Goal: Task Accomplishment & Management: Use online tool/utility

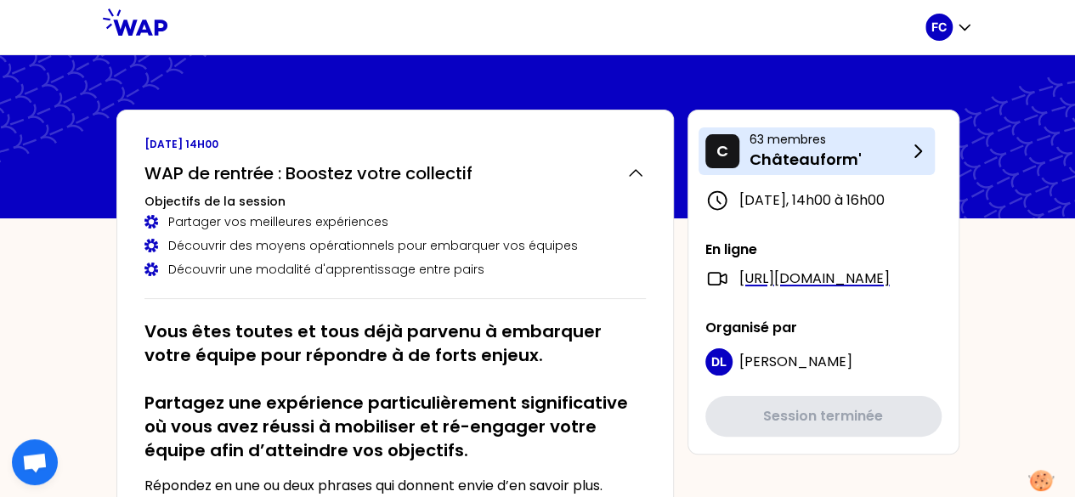
click at [758, 150] on p "Châteauform'" at bounding box center [829, 160] width 158 height 24
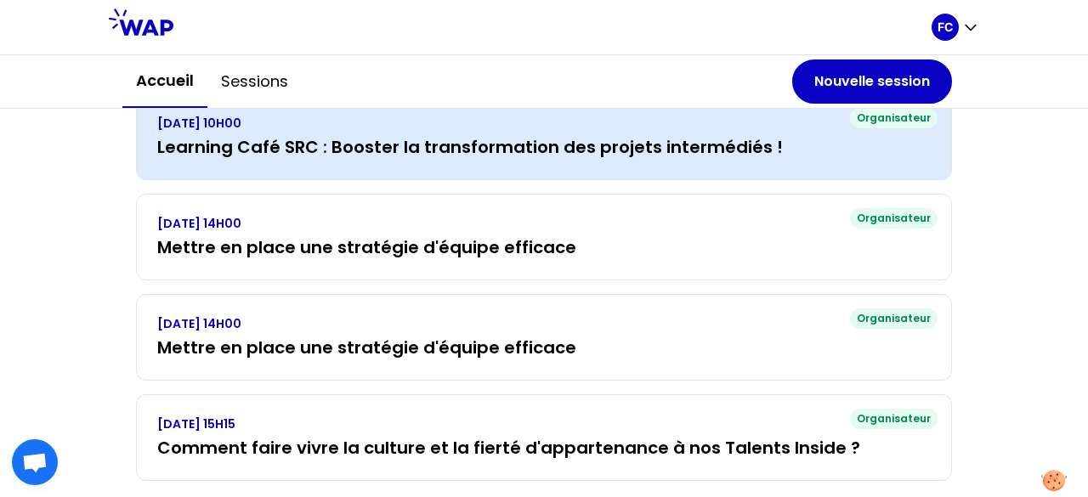
scroll to position [411, 0]
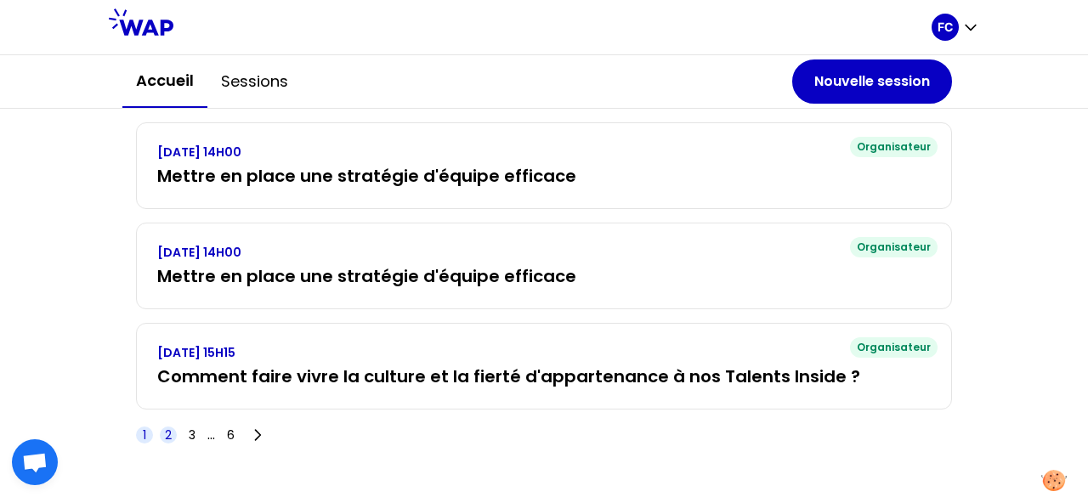
click at [165, 431] on span "2" at bounding box center [168, 435] width 7 height 17
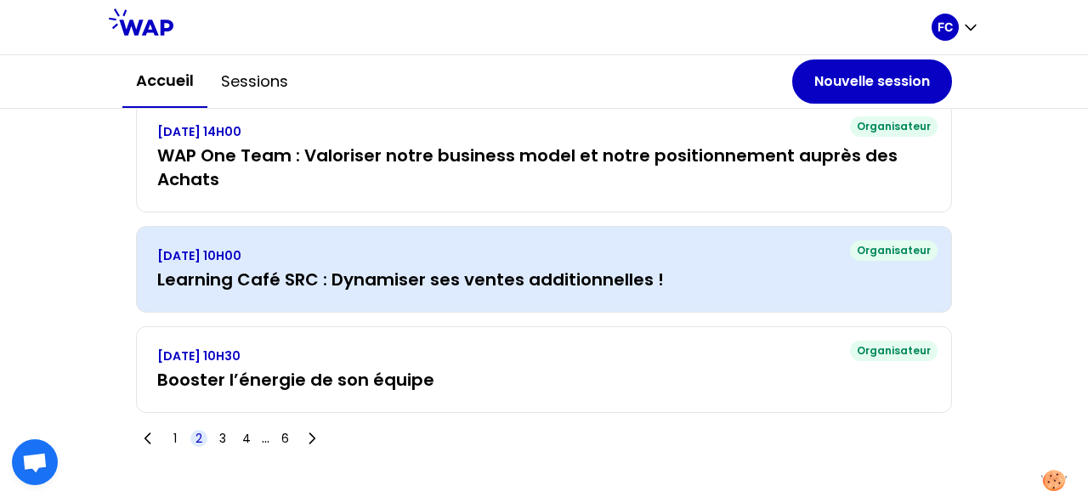
scroll to position [461, 0]
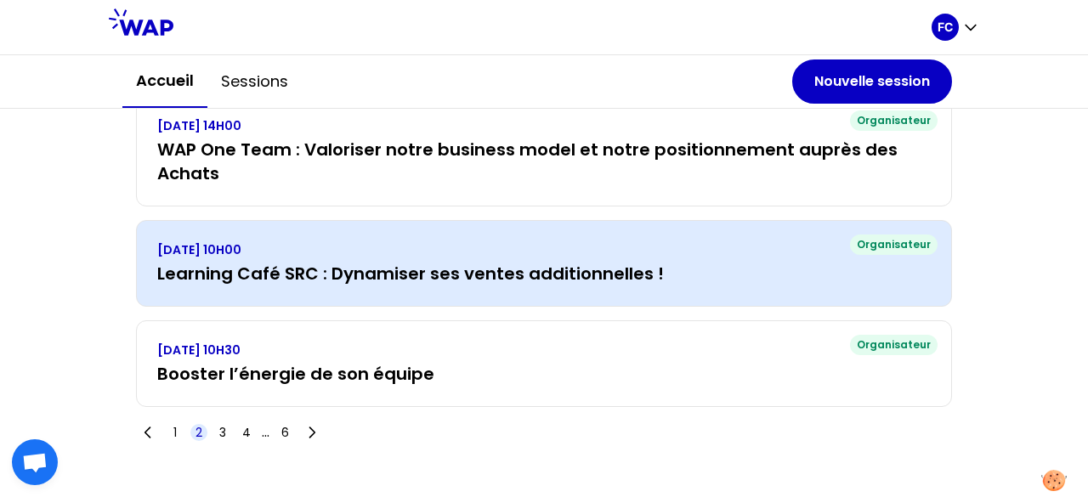
click at [503, 262] on h3 "Learning Café SRC : Dynamiser ses ventes additionnelles !" at bounding box center [543, 274] width 773 height 24
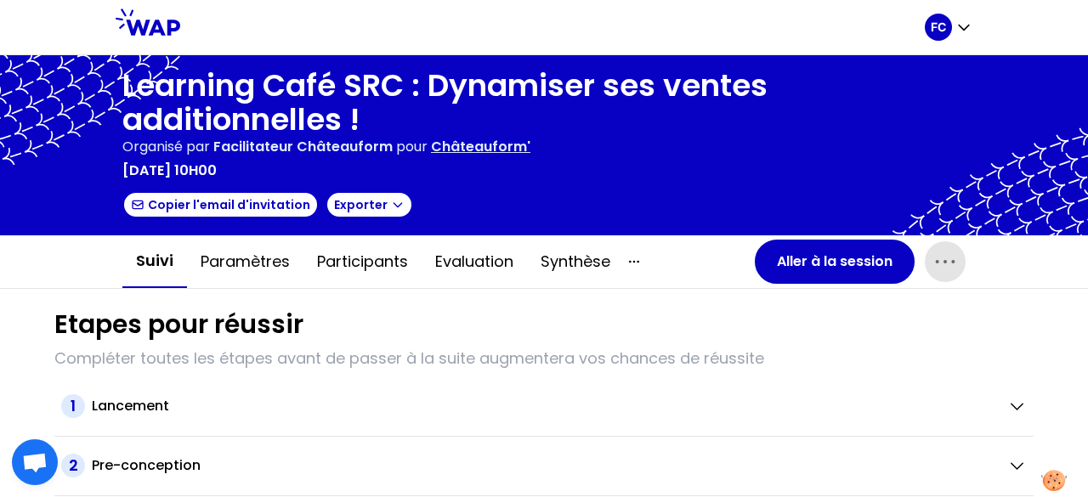
click at [948, 260] on icon "button" at bounding box center [944, 261] width 27 height 27
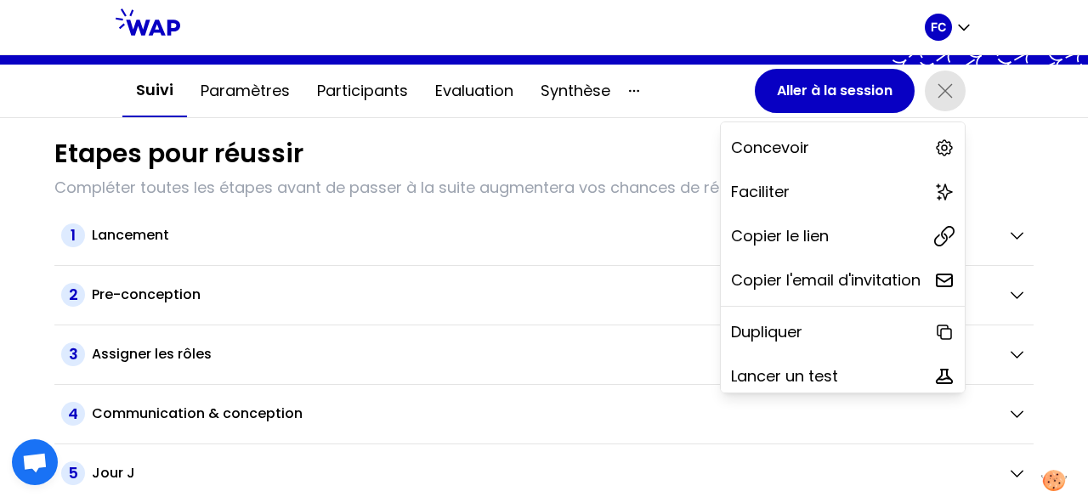
scroll to position [233, 0]
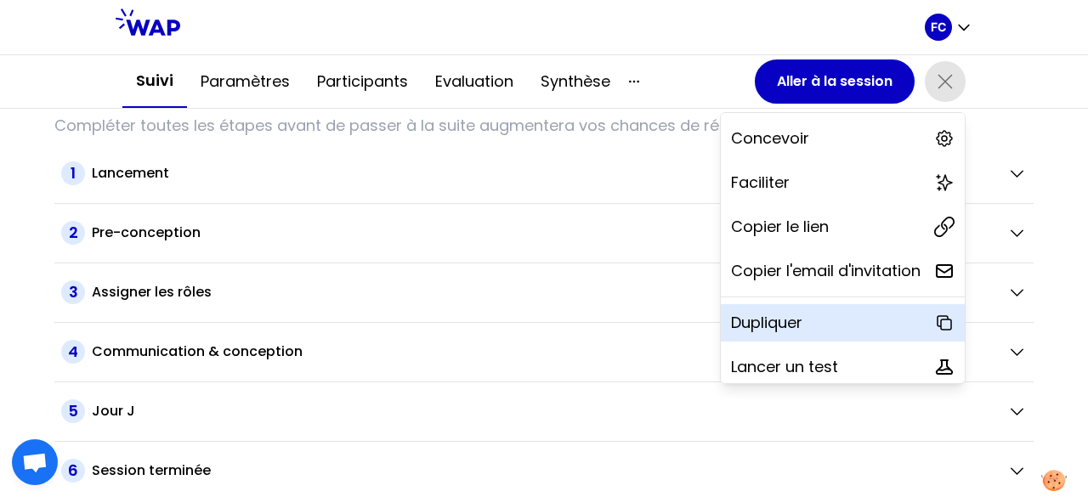
click at [745, 325] on p "Dupliquer" at bounding box center [766, 323] width 71 height 24
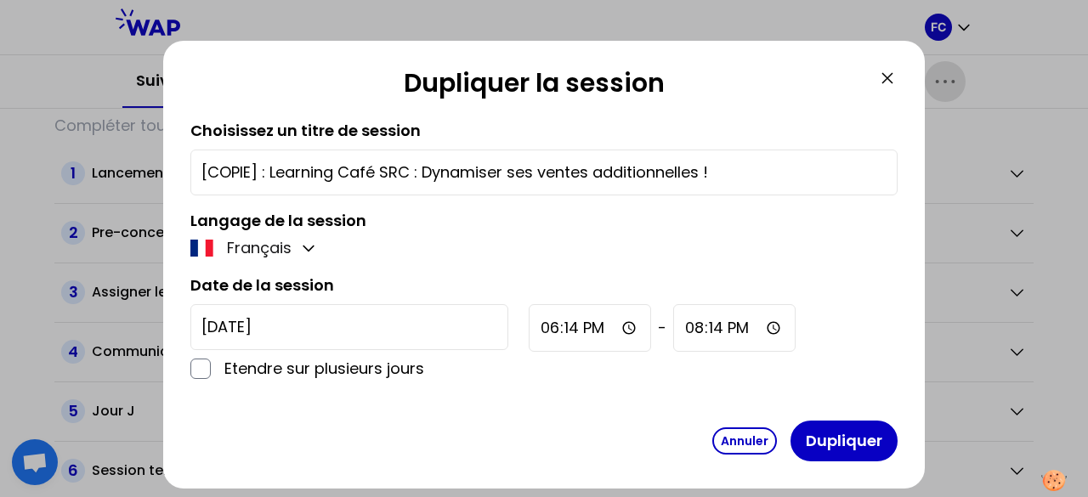
drag, startPoint x: 269, startPoint y: 173, endPoint x: 91, endPoint y: 164, distance: 177.9
click at [97, 163] on div "Dupliquer la session Choisissez un titre de session [COPIE] : Learning Café SRC…" at bounding box center [544, 248] width 1088 height 497
type input "Learning Café SRC : Dynamiser ses ventes additionnelles !"
click at [529, 331] on input "18:14" at bounding box center [590, 328] width 122 height 48
type input "22:14"
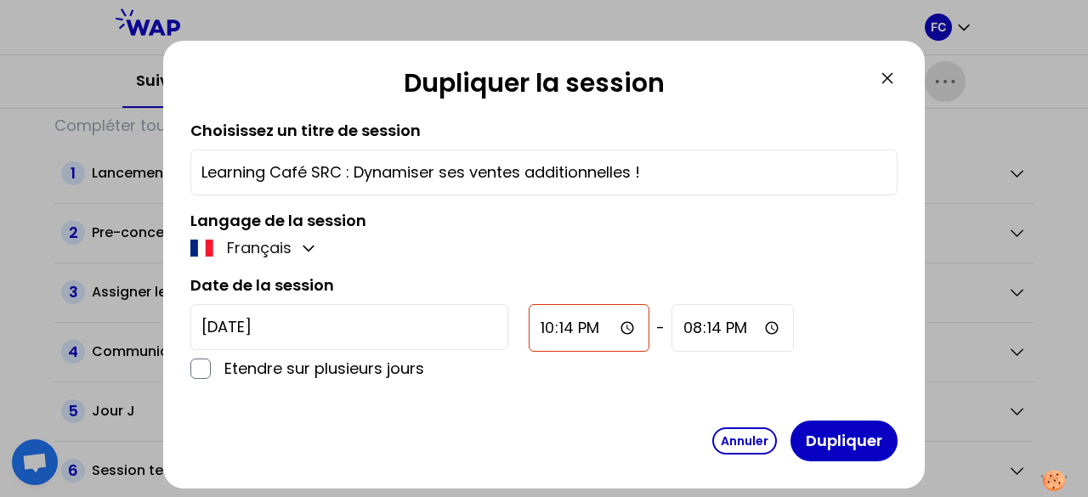
type input "22:14"
type input "10:00"
click at [671, 321] on input "22:14" at bounding box center [731, 328] width 121 height 48
type input "12:30"
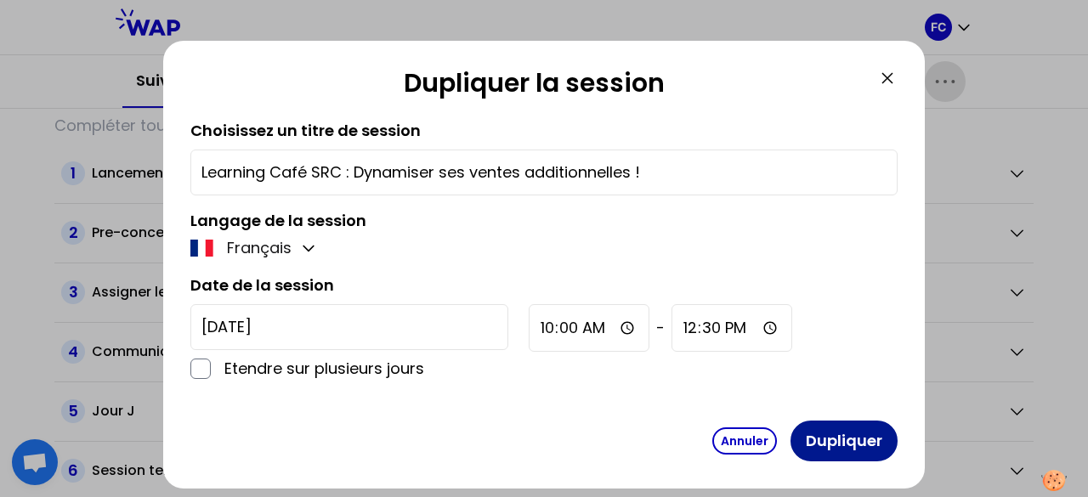
click at [837, 444] on button "Dupliquer" at bounding box center [843, 441] width 107 height 41
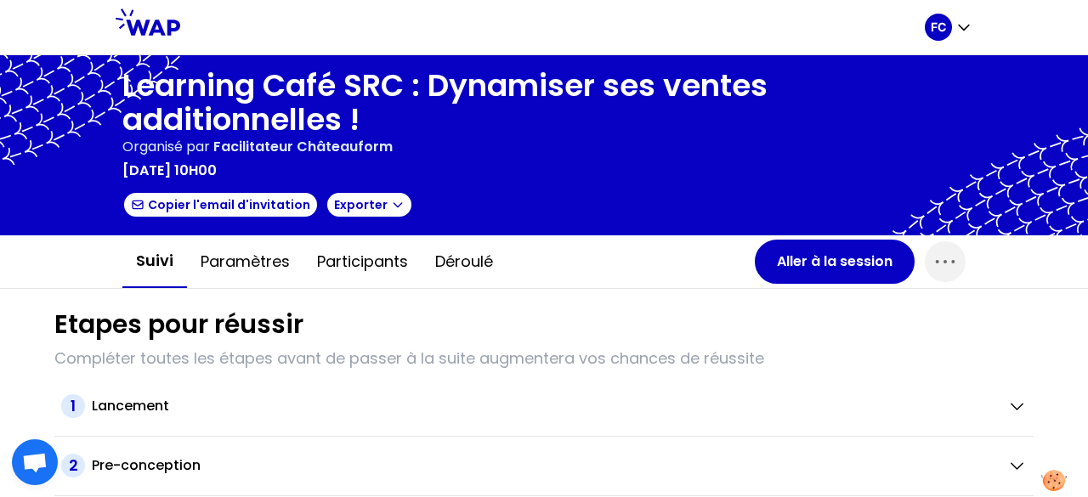
scroll to position [170, 0]
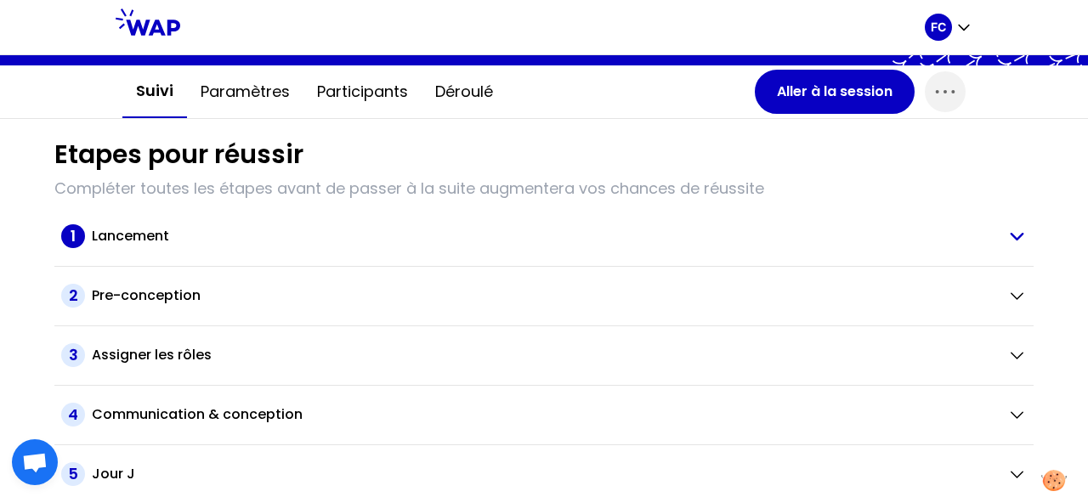
click at [186, 240] on div "Lancement" at bounding box center [543, 236] width 902 height 20
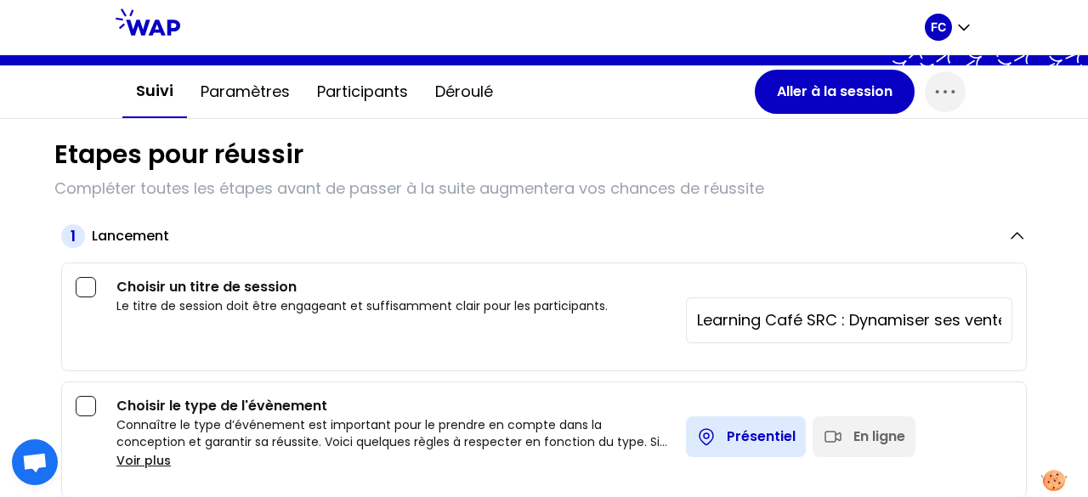
click at [838, 436] on div "En ligne" at bounding box center [863, 436] width 103 height 41
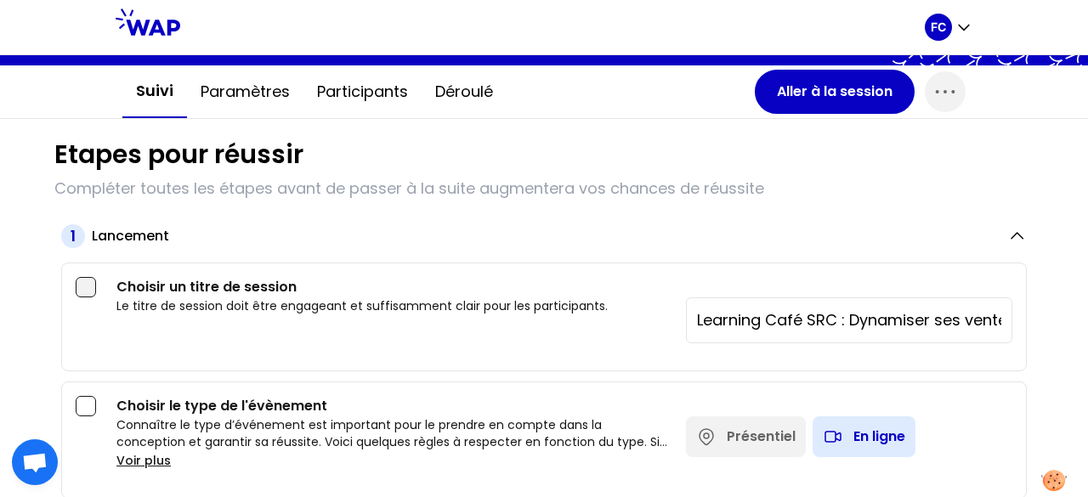
click at [85, 282] on div at bounding box center [86, 287] width 20 height 20
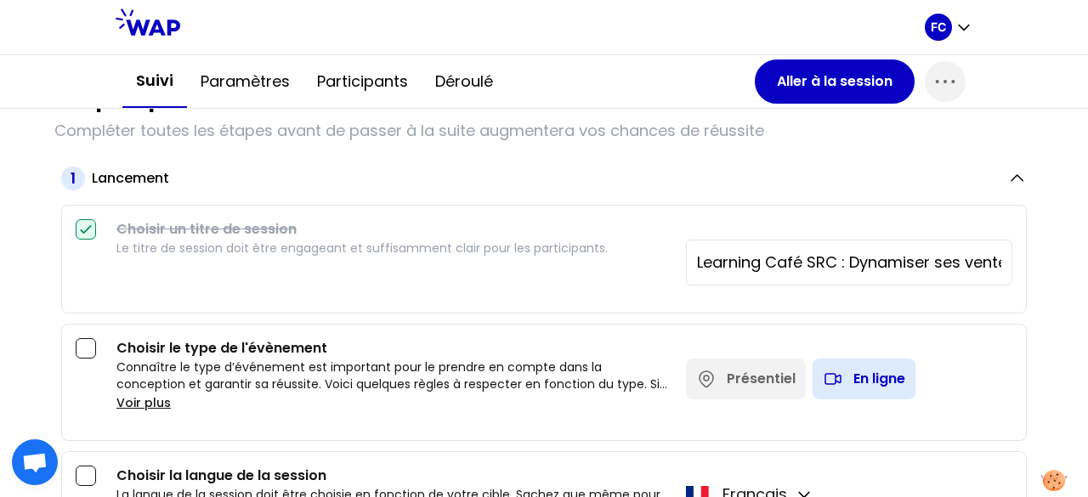
scroll to position [255, 0]
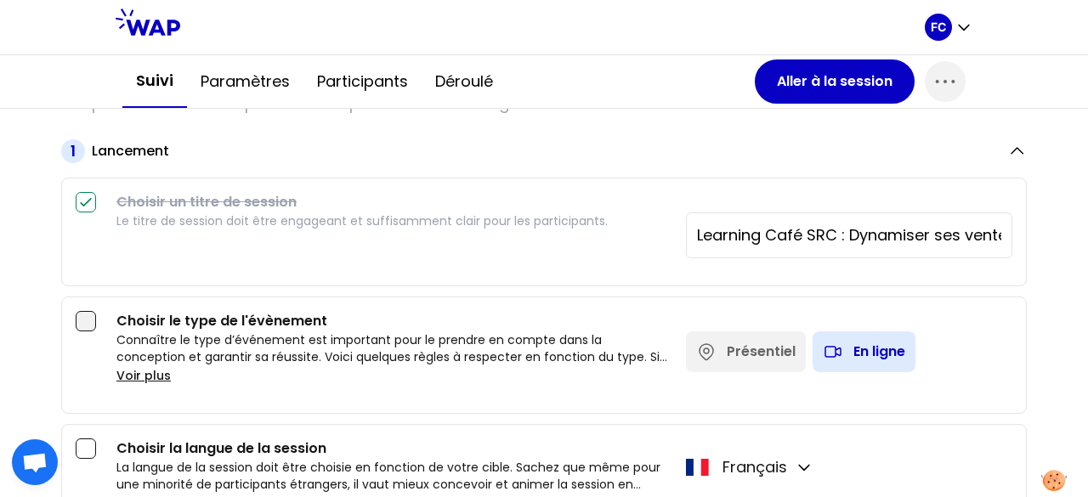
click at [88, 320] on div at bounding box center [86, 321] width 20 height 20
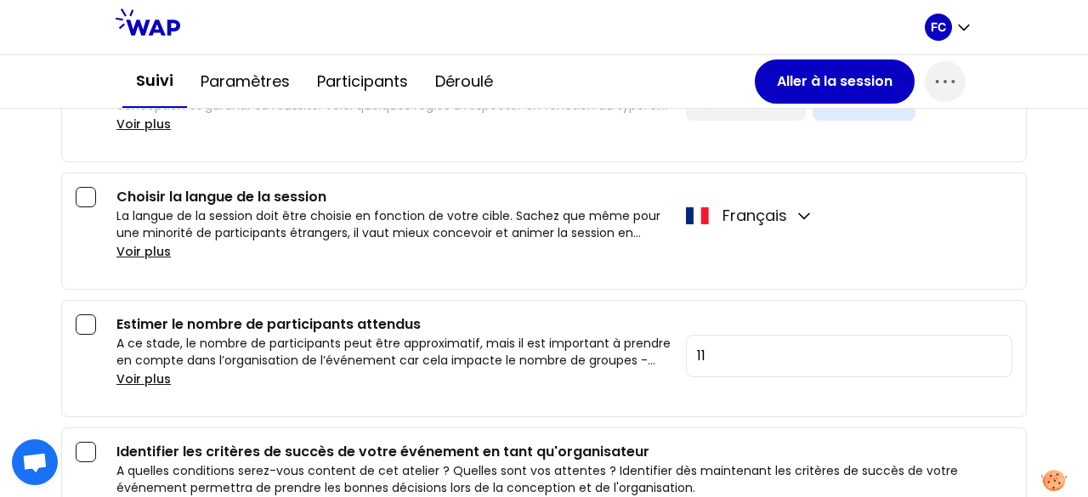
scroll to position [510, 0]
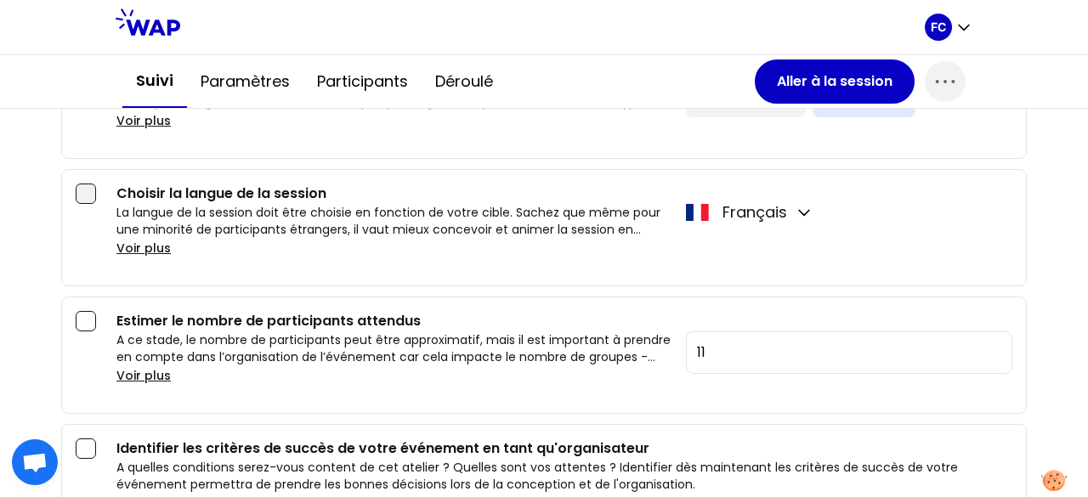
click at [82, 188] on div at bounding box center [86, 194] width 20 height 20
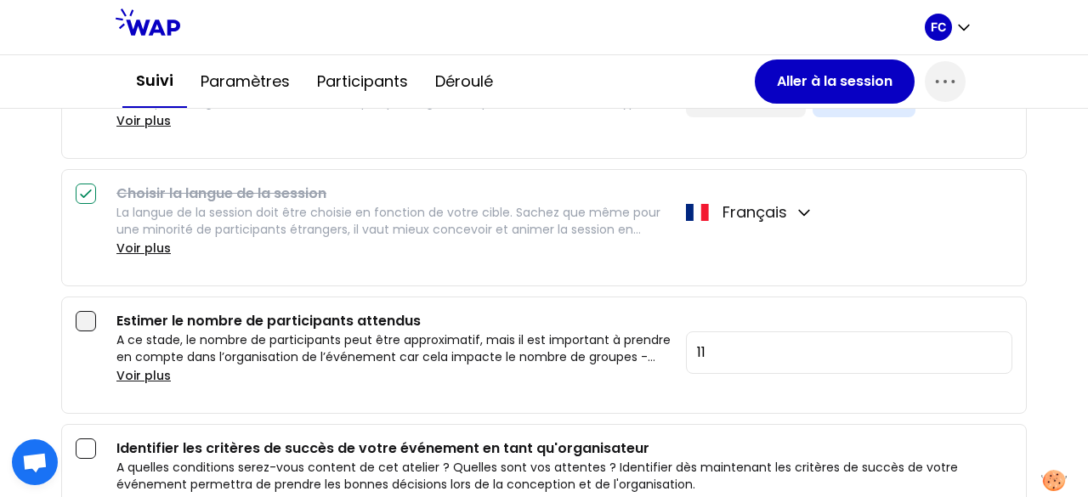
click at [79, 320] on div at bounding box center [86, 321] width 20 height 20
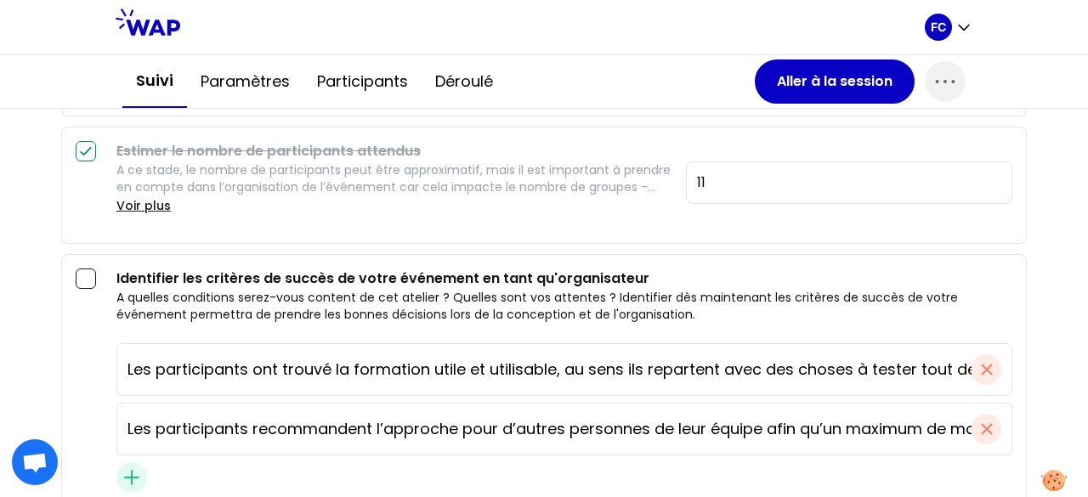
scroll to position [765, 0]
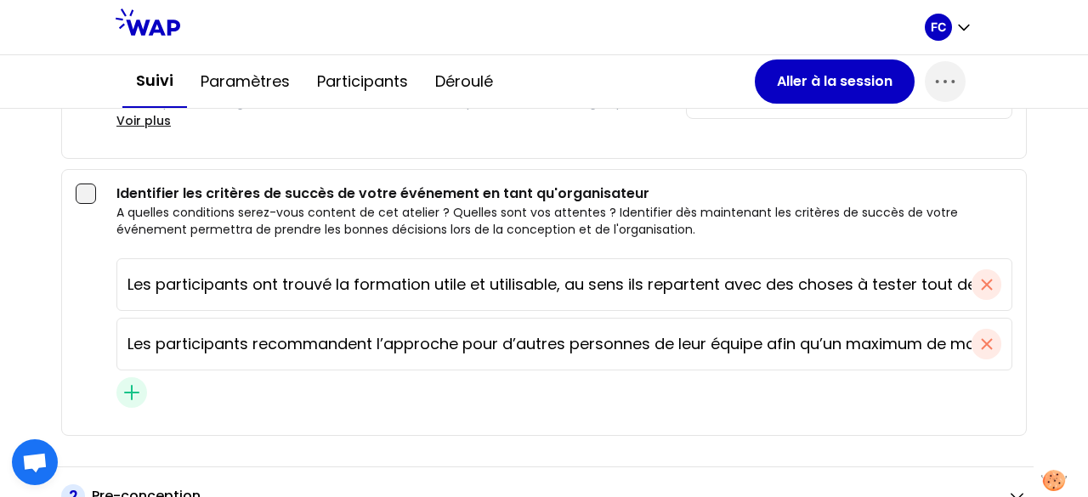
click at [81, 190] on div at bounding box center [86, 194] width 20 height 20
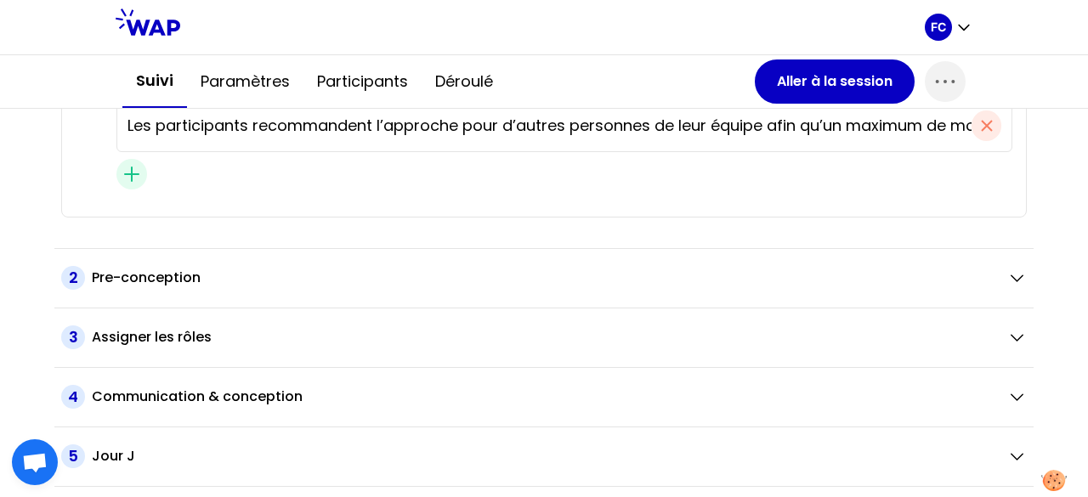
scroll to position [1020, 0]
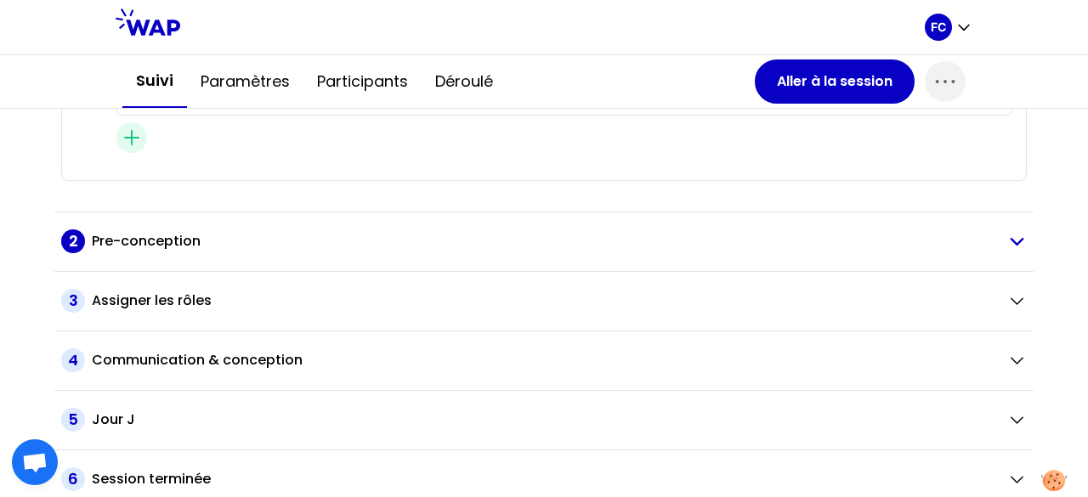
click at [212, 243] on div "Pre-conception" at bounding box center [543, 241] width 902 height 20
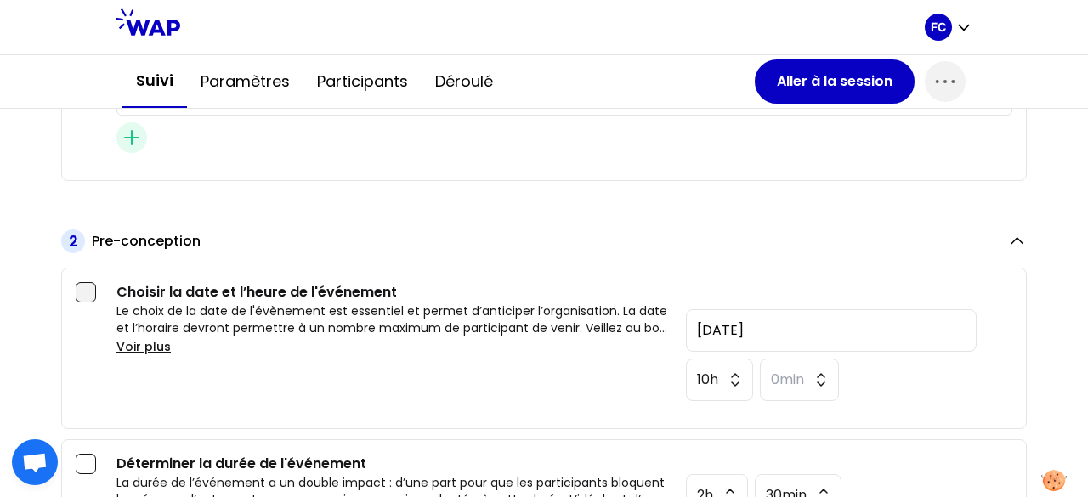
click at [84, 288] on div at bounding box center [86, 292] width 20 height 20
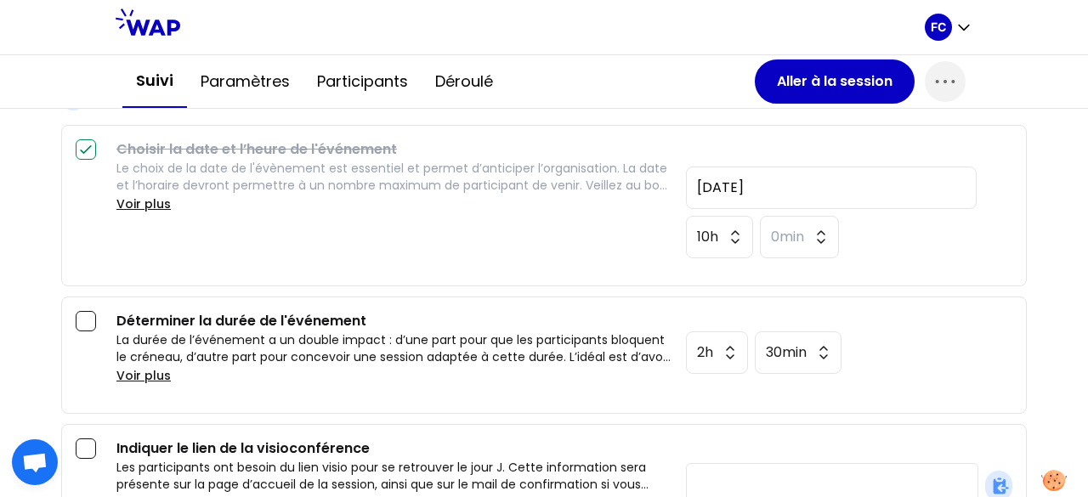
scroll to position [1190, 0]
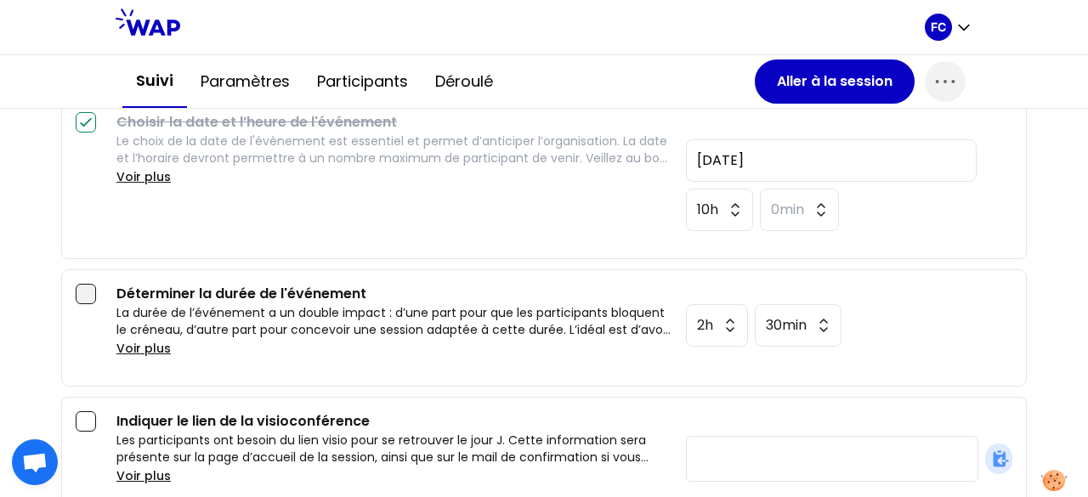
click at [84, 291] on div at bounding box center [86, 294] width 20 height 20
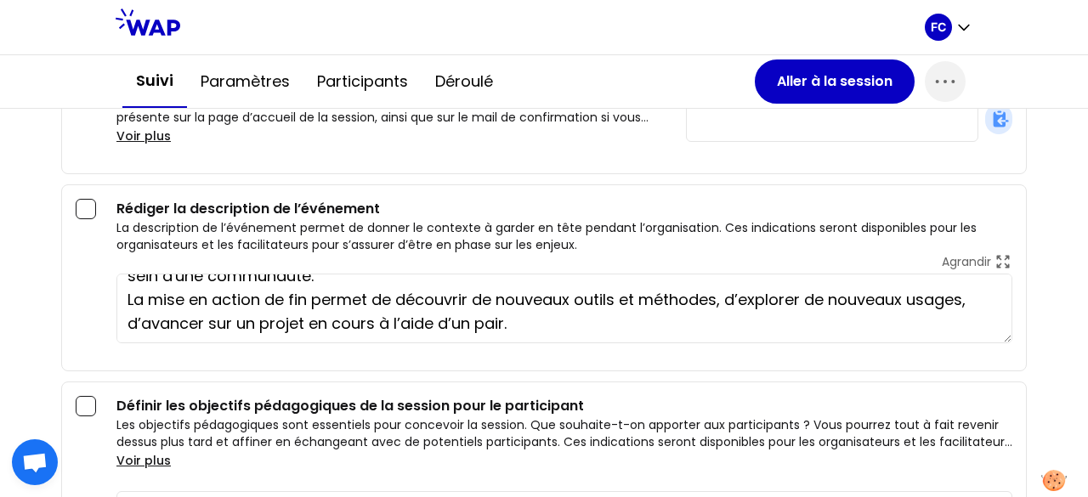
scroll to position [71, 0]
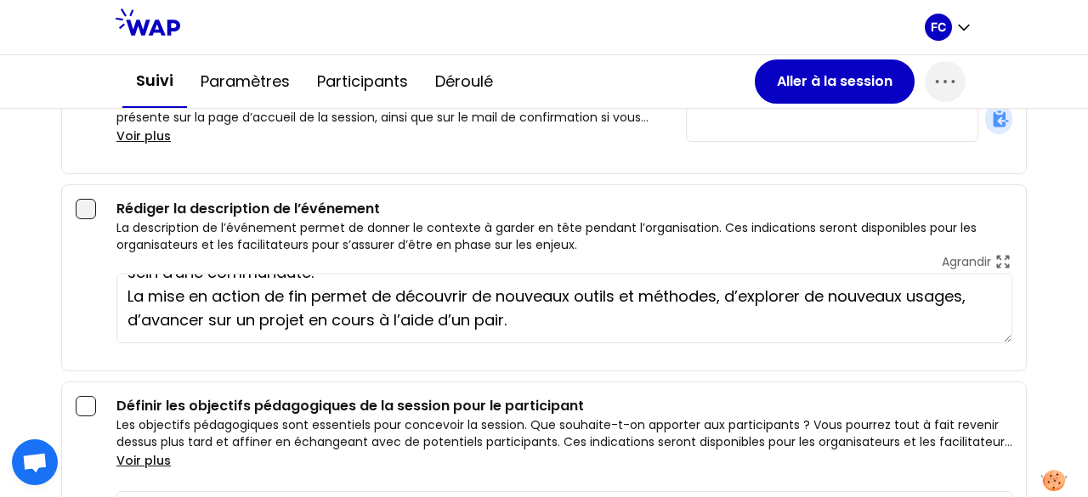
click at [85, 199] on div at bounding box center [86, 209] width 20 height 20
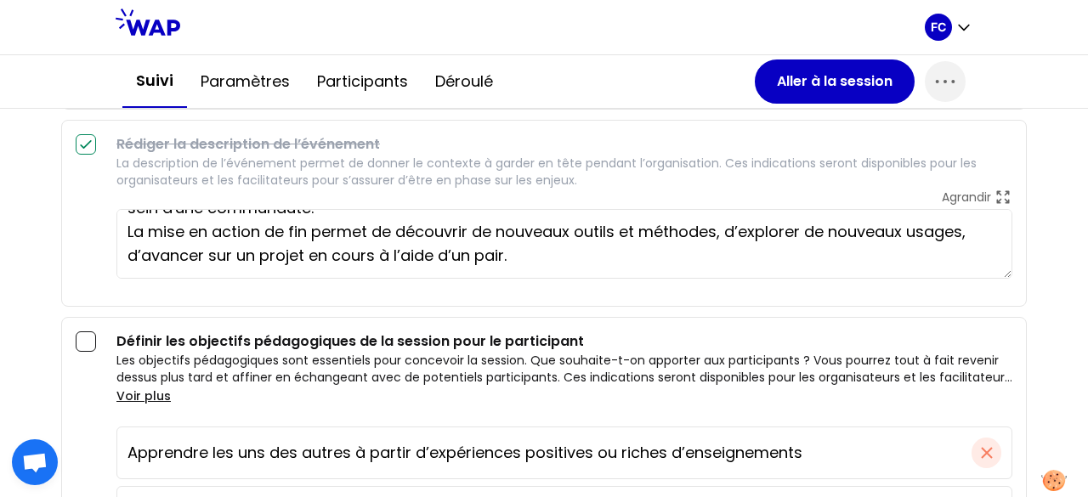
scroll to position [1700, 0]
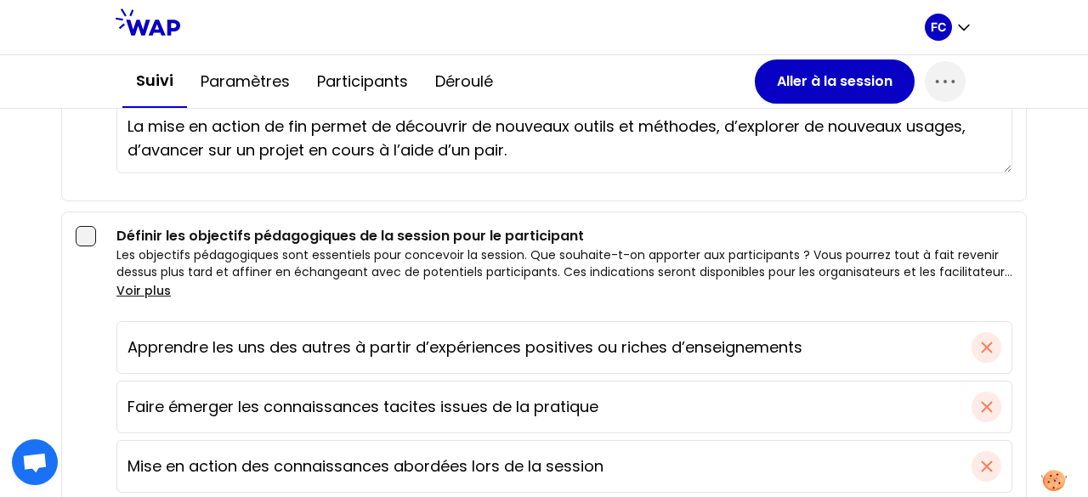
click at [88, 226] on div at bounding box center [86, 236] width 20 height 20
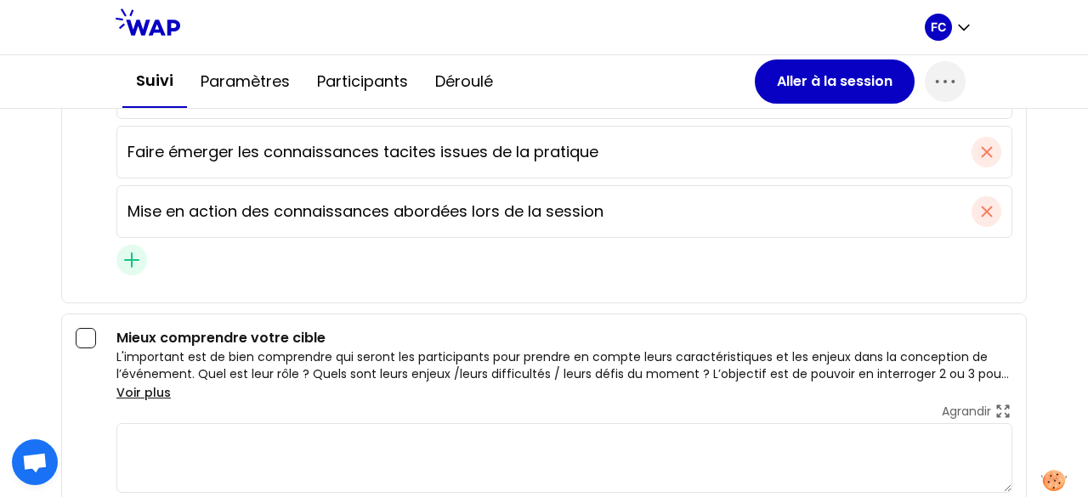
scroll to position [2040, 0]
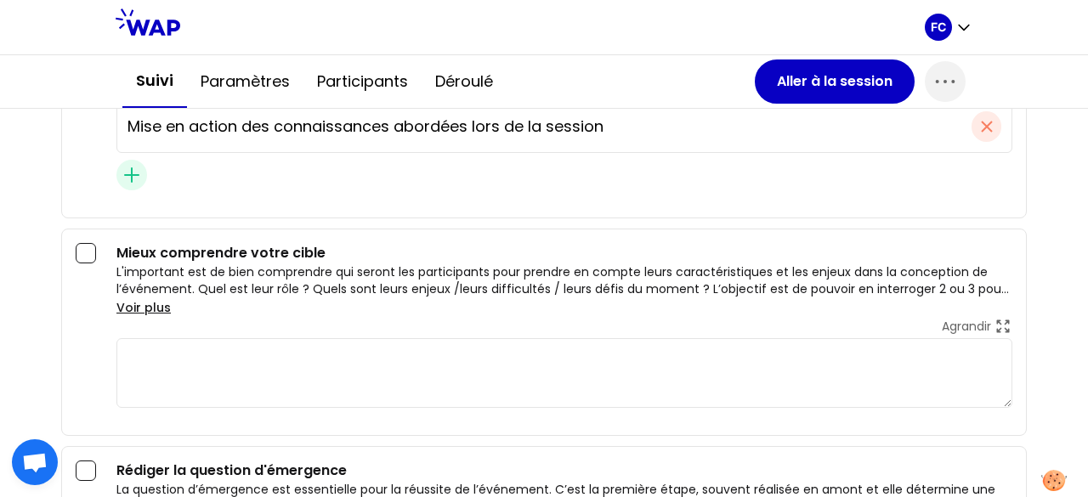
click at [200, 351] on textarea at bounding box center [564, 373] width 896 height 70
type textarea "MP"
click at [82, 243] on div at bounding box center [86, 253] width 20 height 20
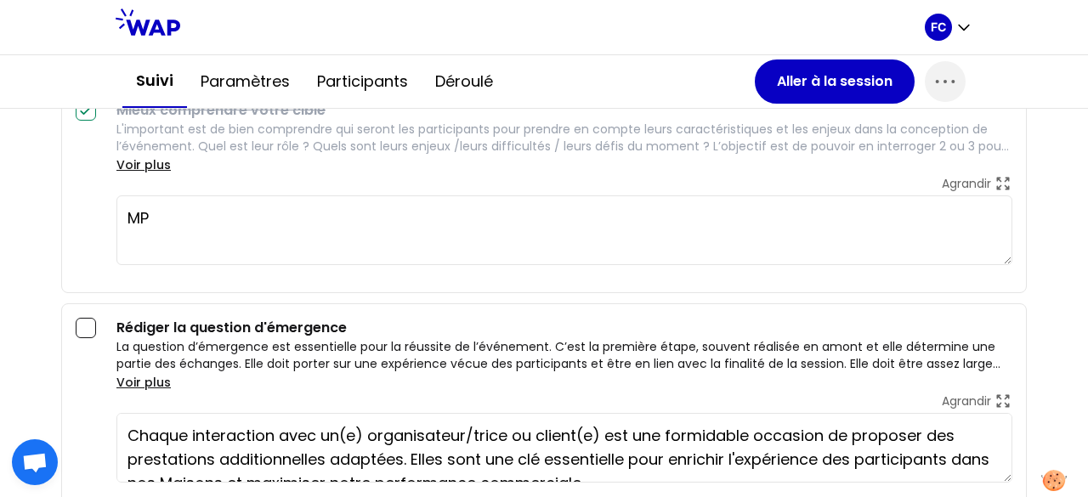
scroll to position [2209, 0]
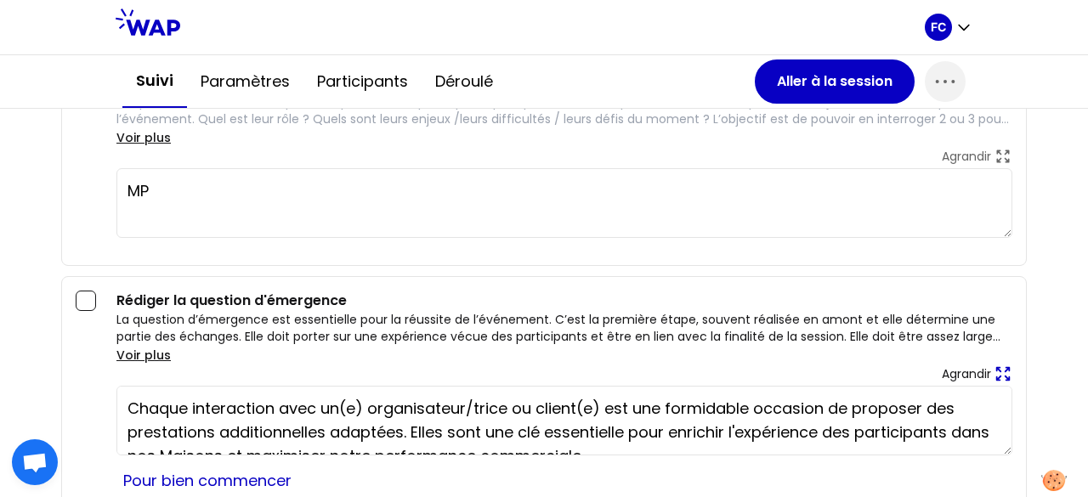
click at [997, 368] on icon at bounding box center [1003, 374] width 13 height 13
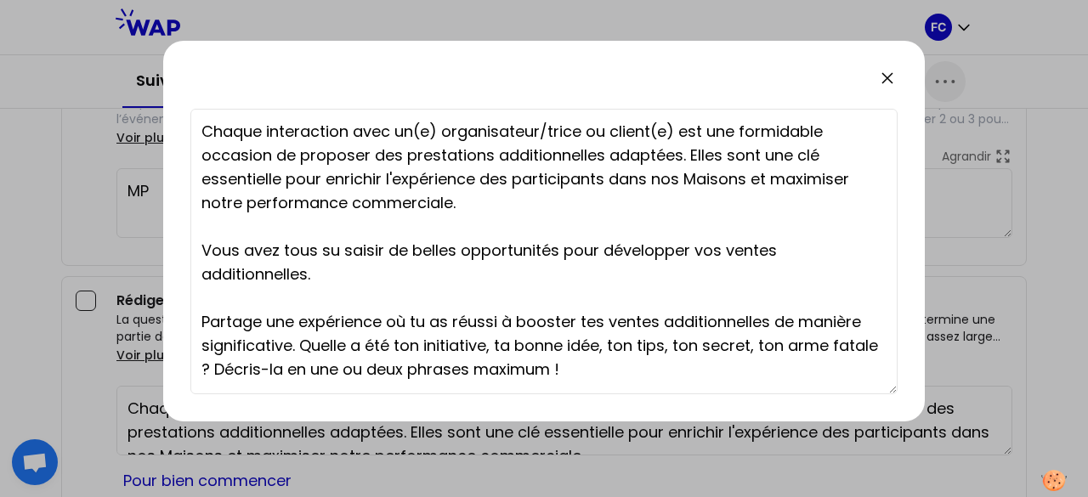
click at [891, 79] on icon at bounding box center [887, 78] width 20 height 20
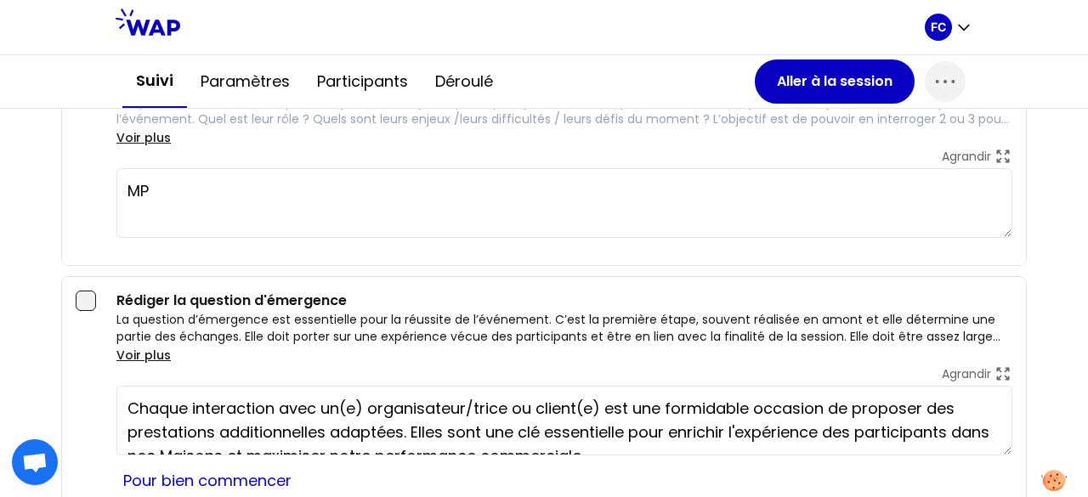
click at [80, 291] on div at bounding box center [86, 301] width 20 height 20
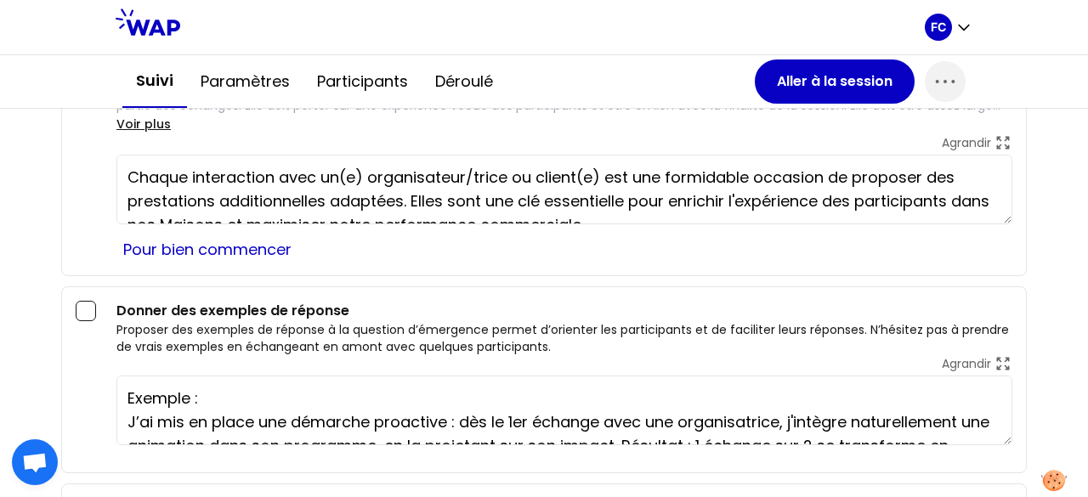
scroll to position [2464, 0]
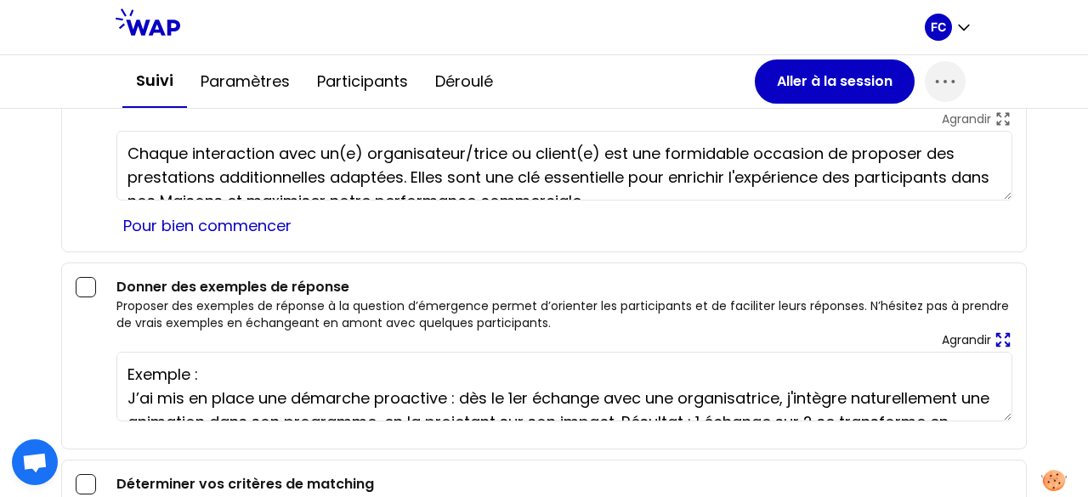
click at [993, 331] on icon at bounding box center [1002, 340] width 19 height 19
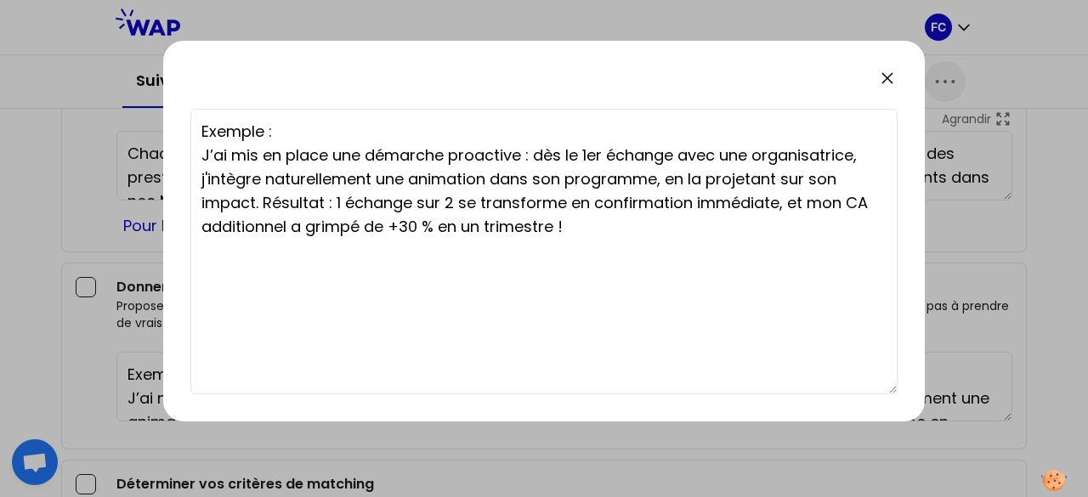
click at [896, 79] on div "Exemple : J’ai mis en place une démarche proactive : dès le 1er échange avec un…" at bounding box center [543, 231] width 761 height 381
click at [887, 81] on icon at bounding box center [887, 78] width 20 height 20
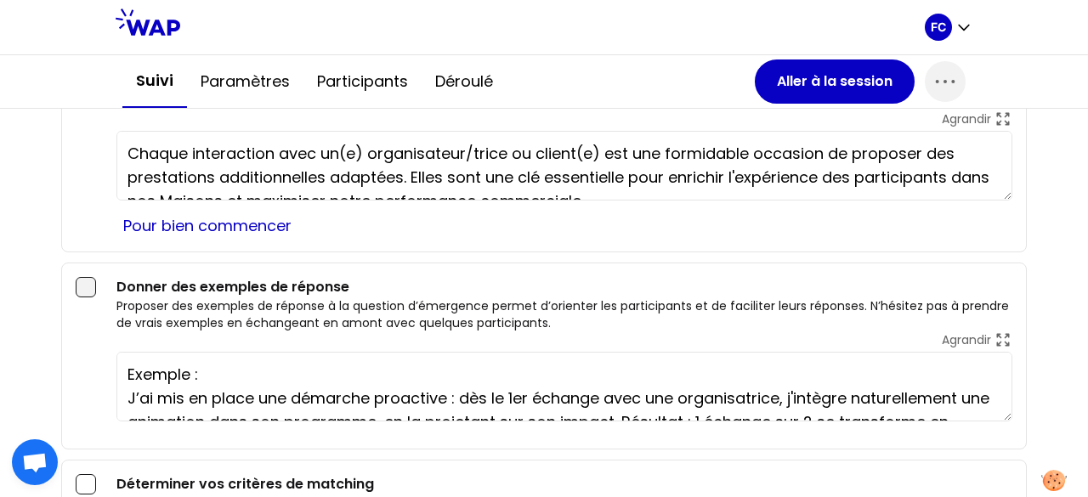
click at [87, 277] on div at bounding box center [86, 287] width 20 height 20
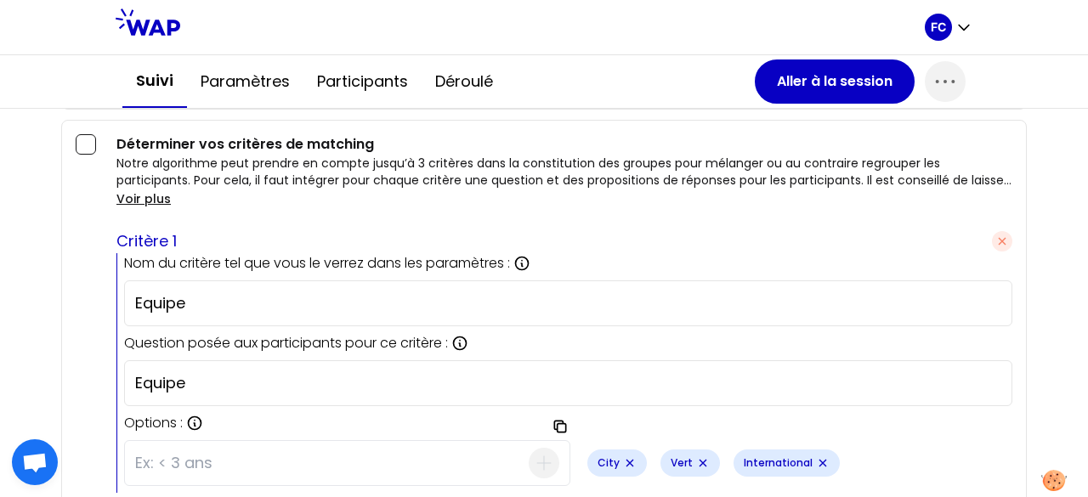
scroll to position [2889, 0]
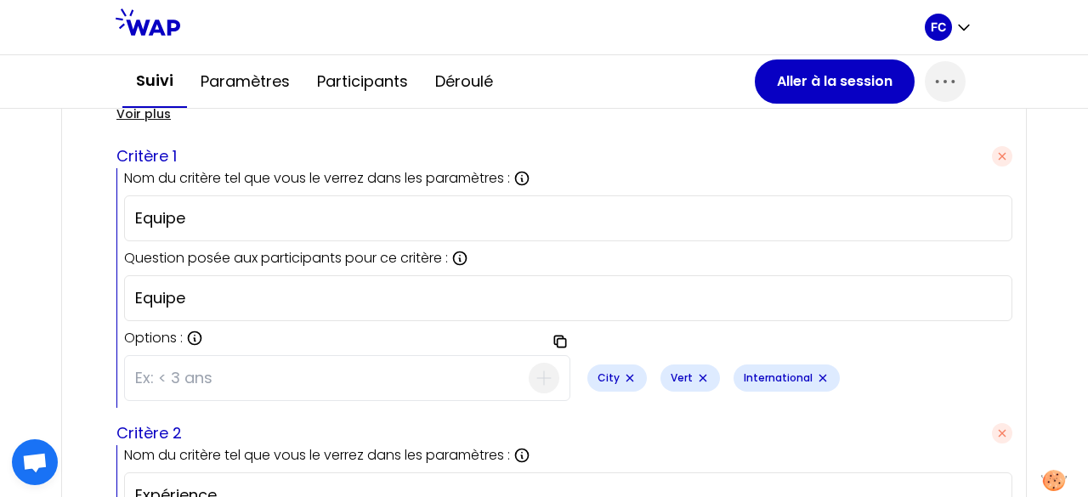
click at [623, 371] on icon "Remove small badge" at bounding box center [630, 378] width 14 height 14
click at [626, 375] on icon "Remove small badge" at bounding box center [629, 378] width 7 height 7
click at [254, 358] on input at bounding box center [331, 378] width 393 height 44
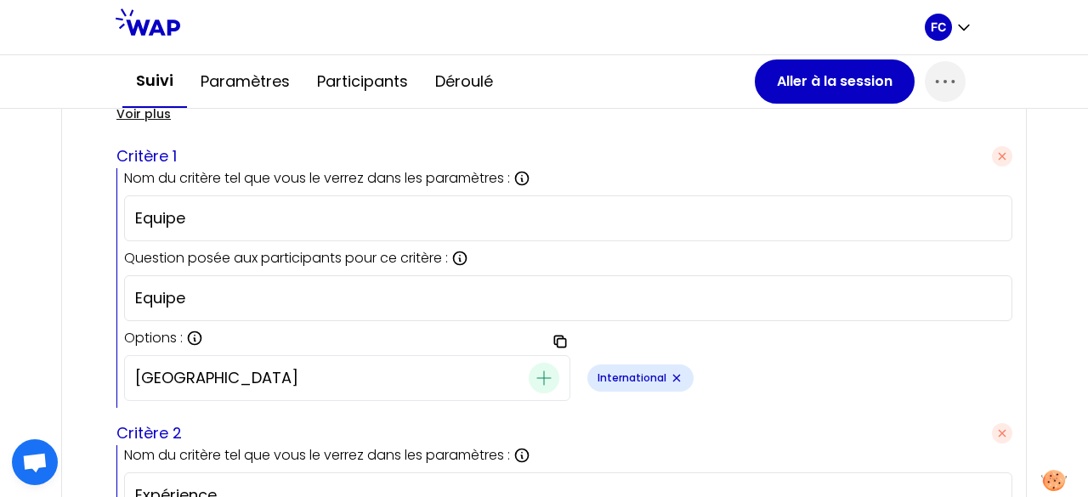
type input "[GEOGRAPHIC_DATA]"
click at [537, 371] on icon "button" at bounding box center [544, 378] width 14 height 14
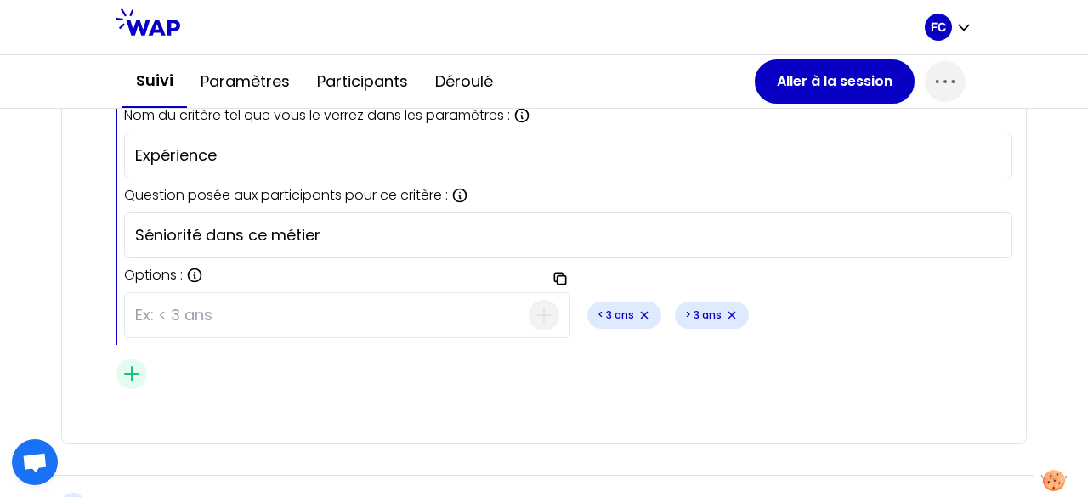
scroll to position [3399, 0]
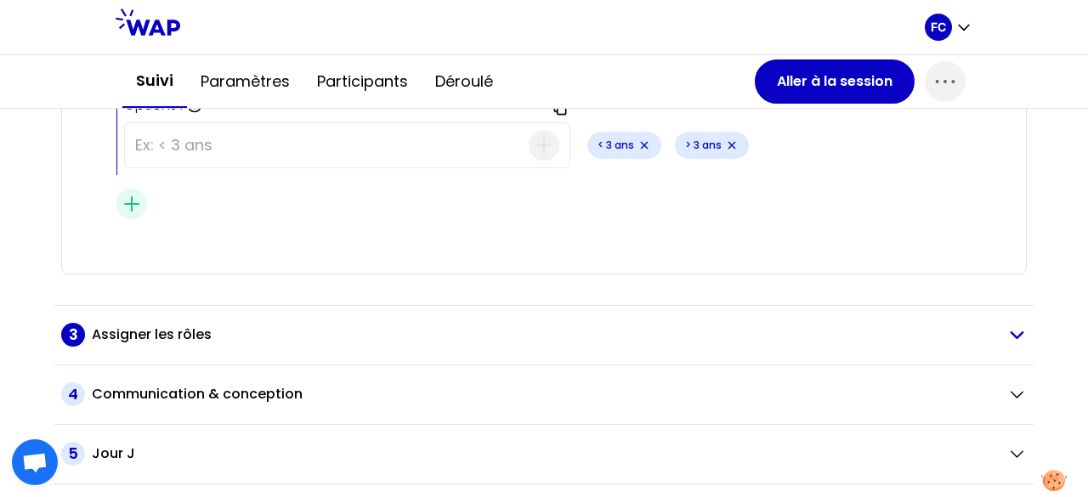
click at [1006, 325] on icon "button" at bounding box center [1016, 335] width 20 height 20
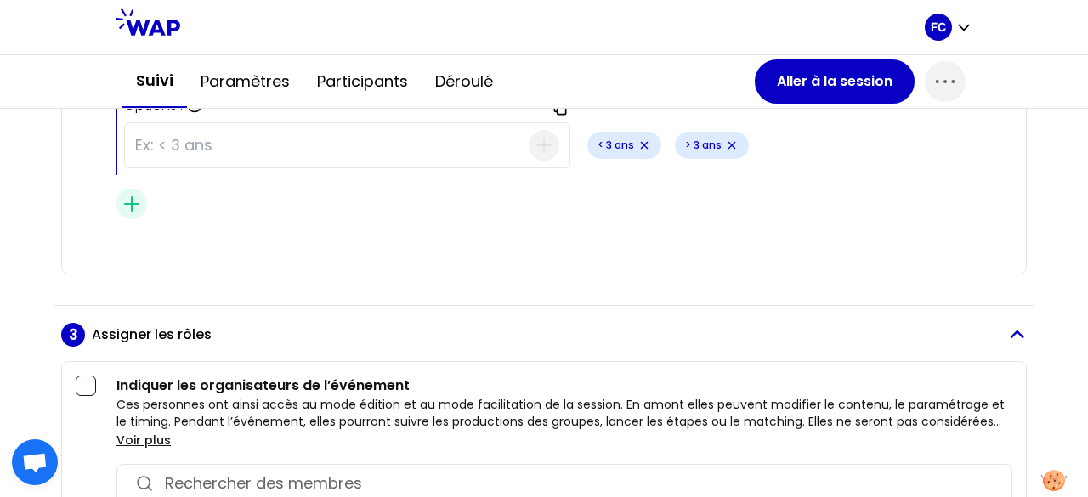
scroll to position [3484, 0]
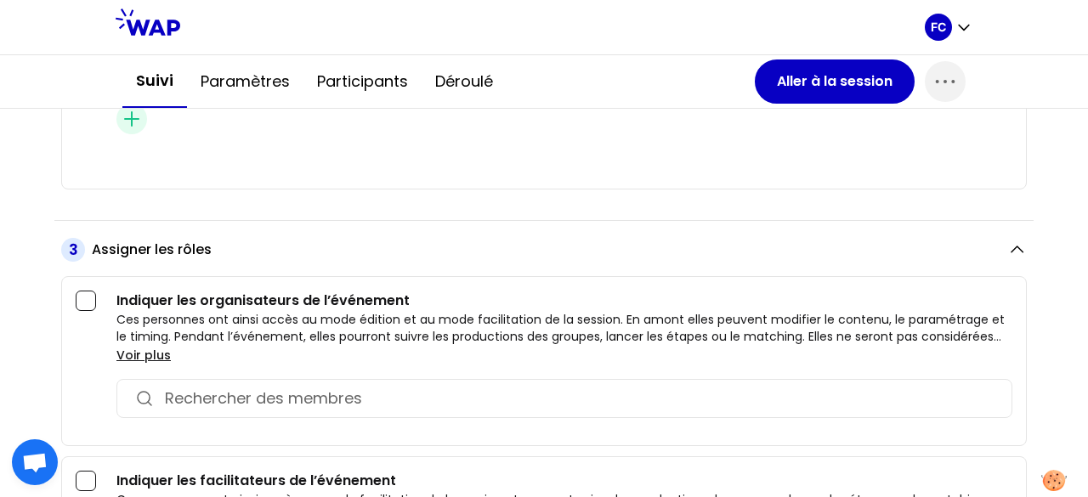
click at [302, 387] on input "button" at bounding box center [579, 399] width 829 height 24
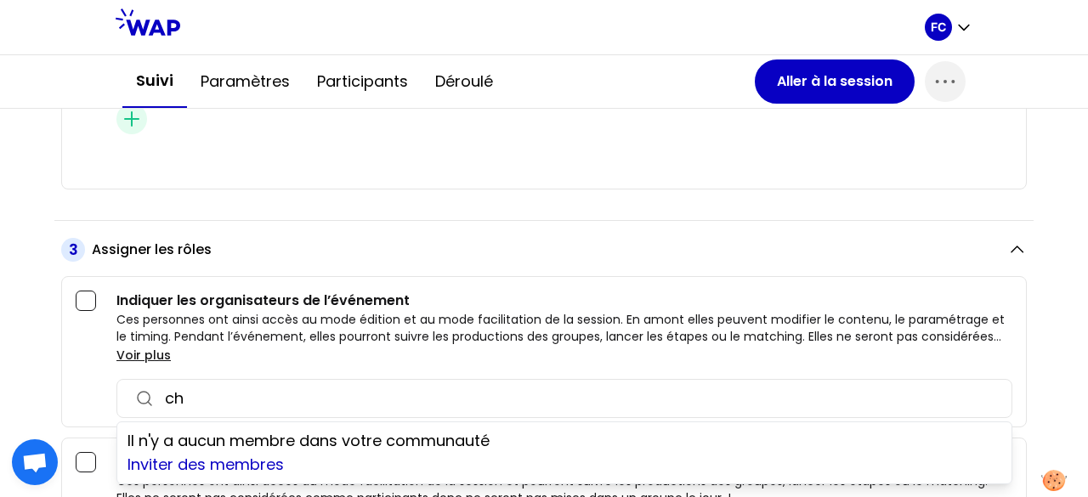
type input "ch"
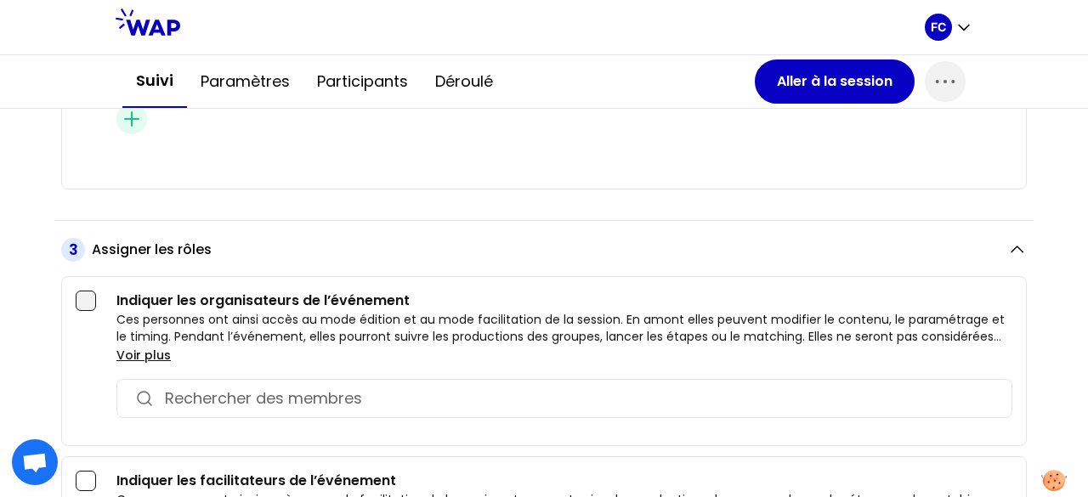
click at [89, 291] on div at bounding box center [86, 301] width 20 height 20
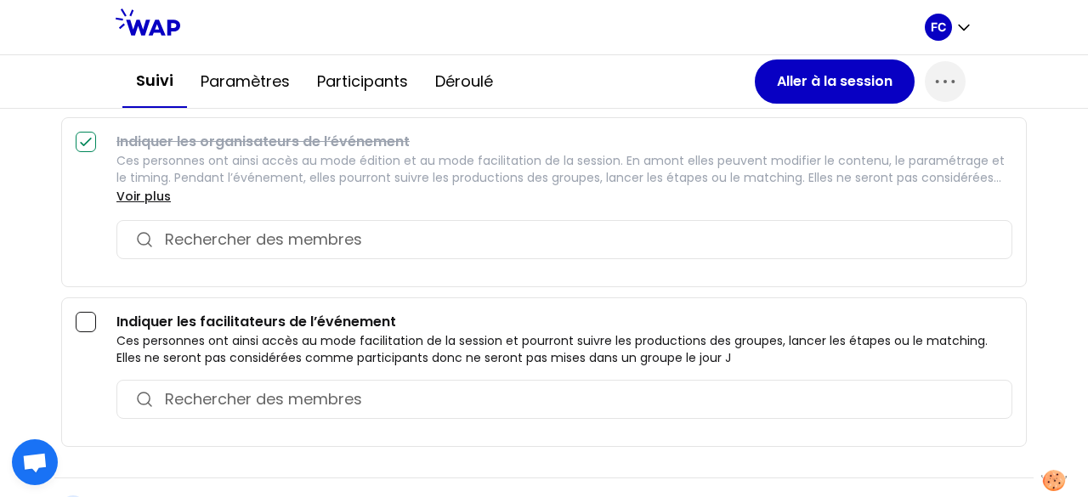
scroll to position [3654, 0]
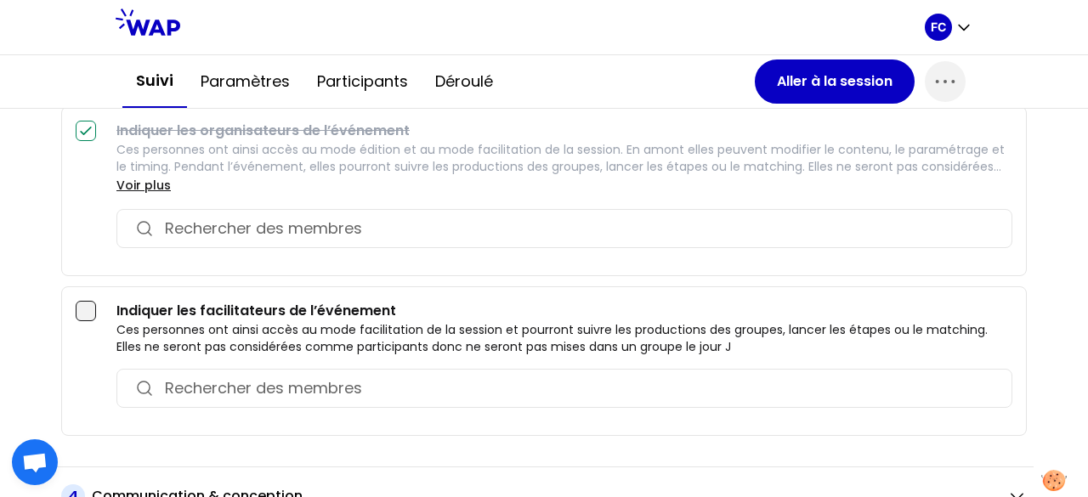
click at [83, 301] on div at bounding box center [86, 311] width 20 height 20
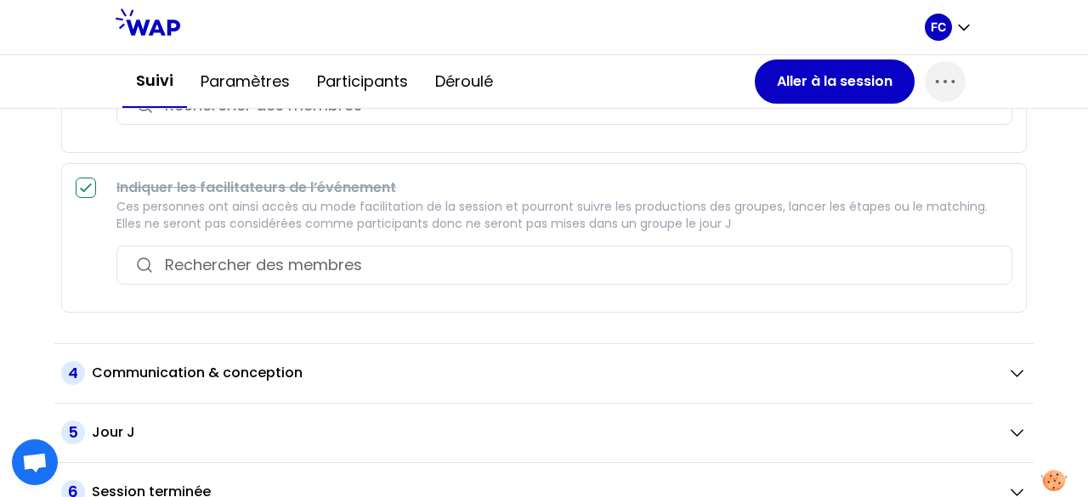
scroll to position [3778, 0]
click at [273, 362] on h2 "Communication & conception" at bounding box center [197, 372] width 211 height 20
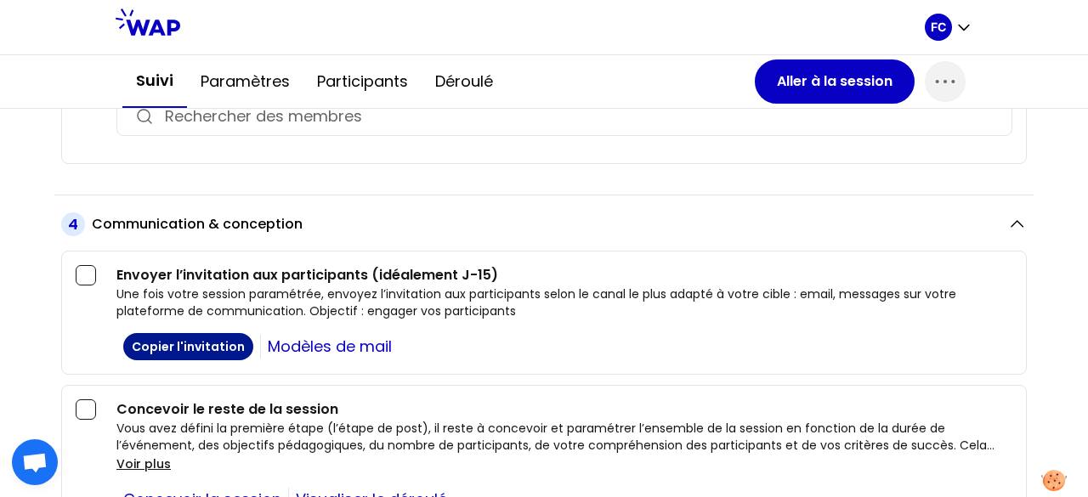
scroll to position [3863, 0]
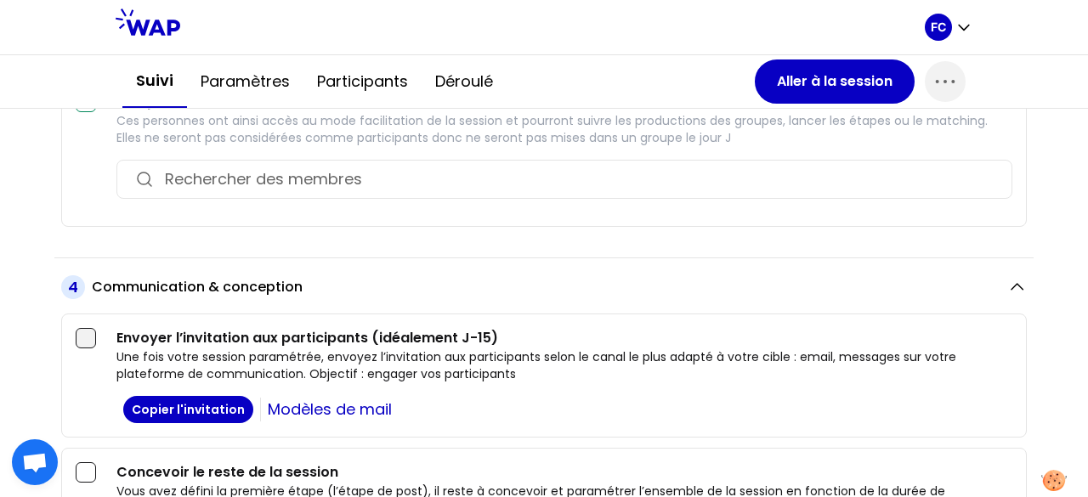
click at [83, 328] on div at bounding box center [86, 338] width 20 height 20
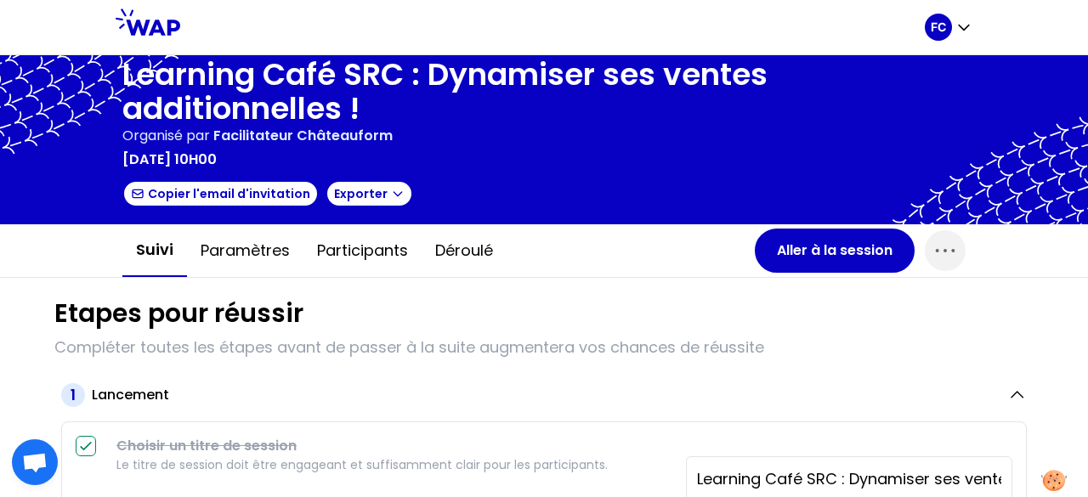
scroll to position [0, 0]
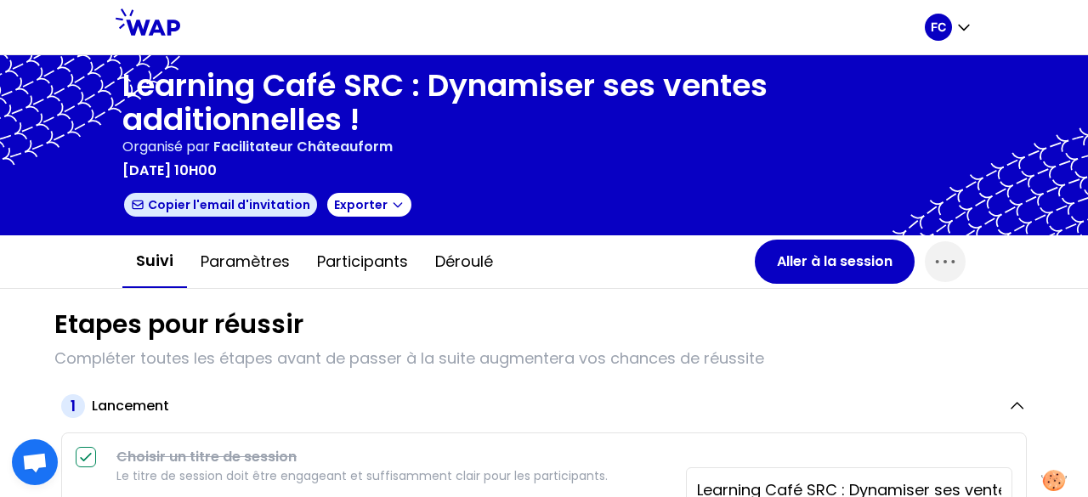
click at [231, 208] on button "Copier l'email d'invitation" at bounding box center [220, 204] width 196 height 27
click at [260, 201] on button "Copier l'email d'invitation" at bounding box center [220, 204] width 196 height 27
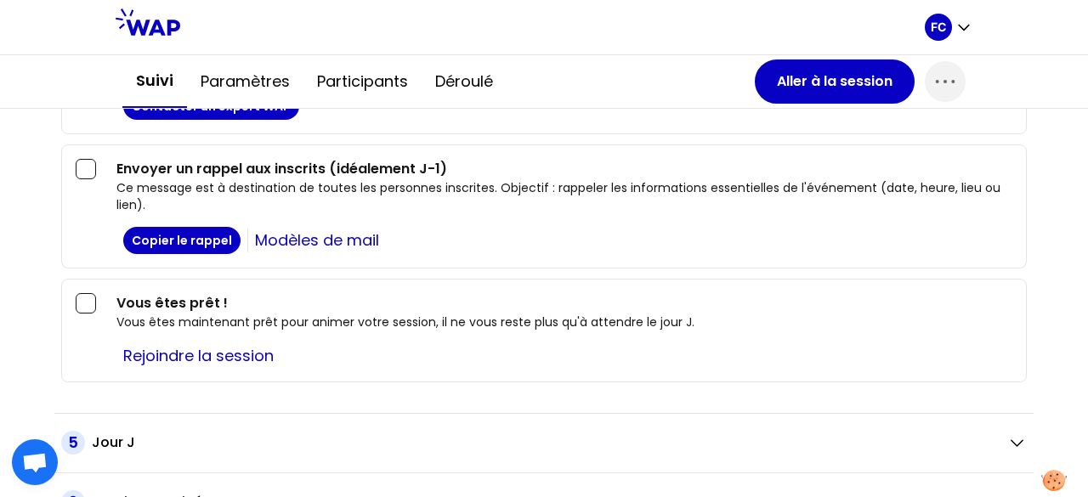
scroll to position [4876, 0]
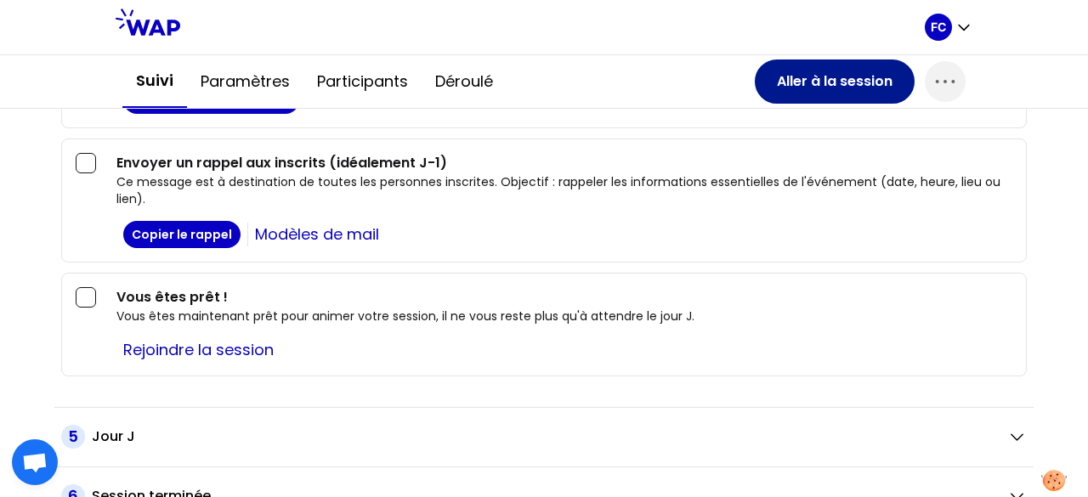
click at [812, 94] on button "Aller à la session" at bounding box center [835, 81] width 160 height 44
